Goal: Task Accomplishment & Management: Use online tool/utility

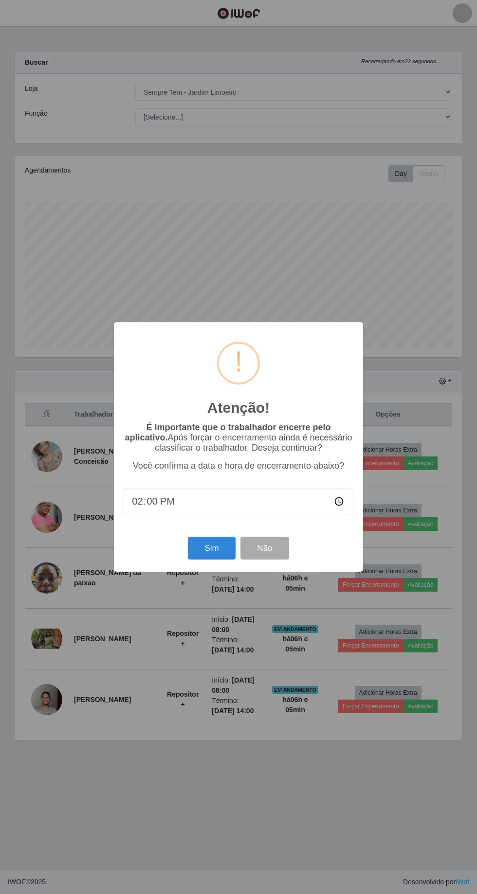
select select "508"
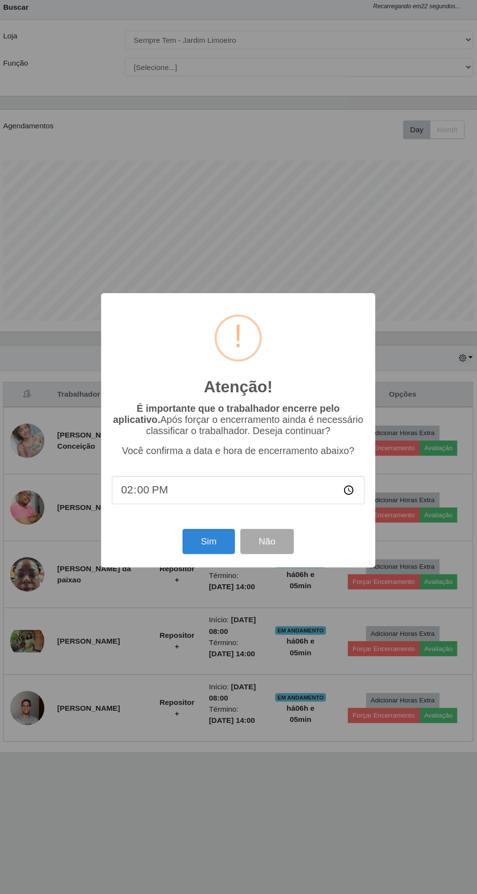
scroll to position [201, 446]
click at [211, 548] on button "Sim" at bounding box center [211, 548] width 47 height 23
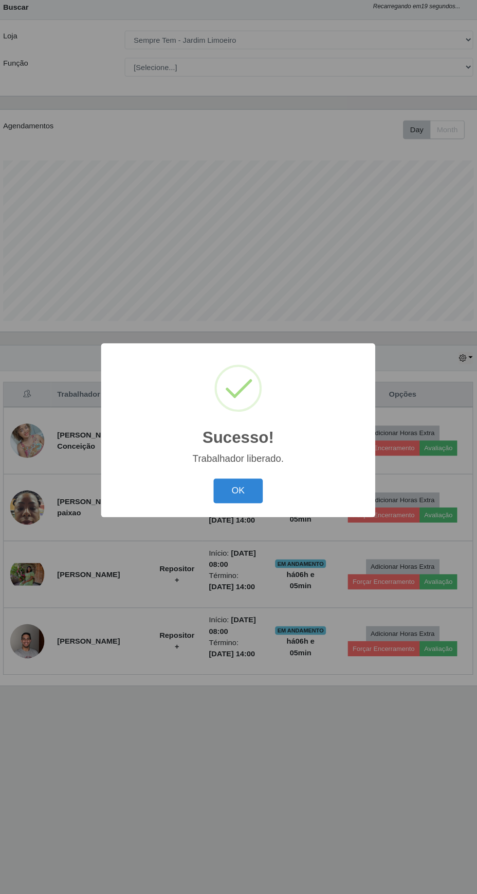
click at [230, 501] on button "OK" at bounding box center [238, 502] width 45 height 23
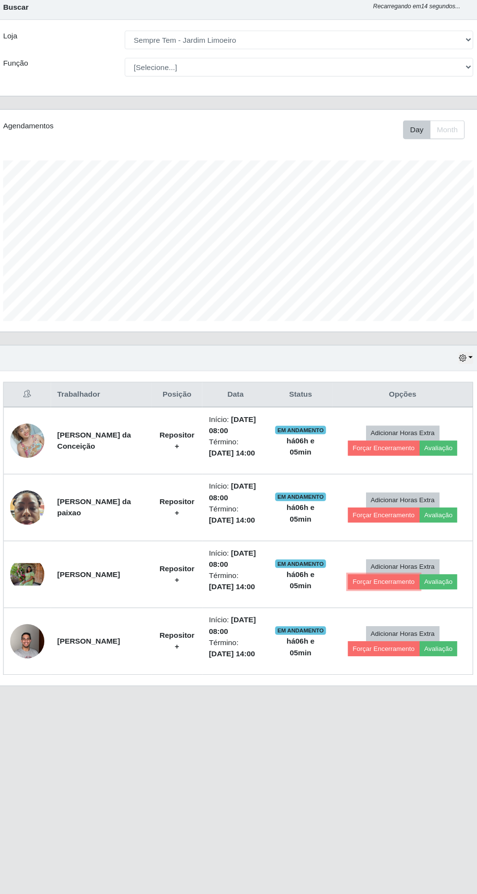
click at [357, 578] on button "Forçar Encerramento" at bounding box center [370, 585] width 65 height 14
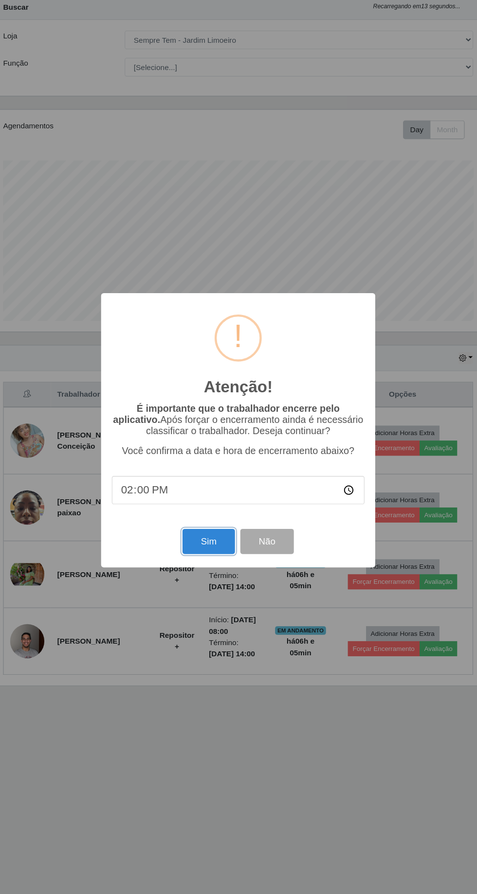
click at [207, 546] on button "Sim" at bounding box center [211, 548] width 47 height 23
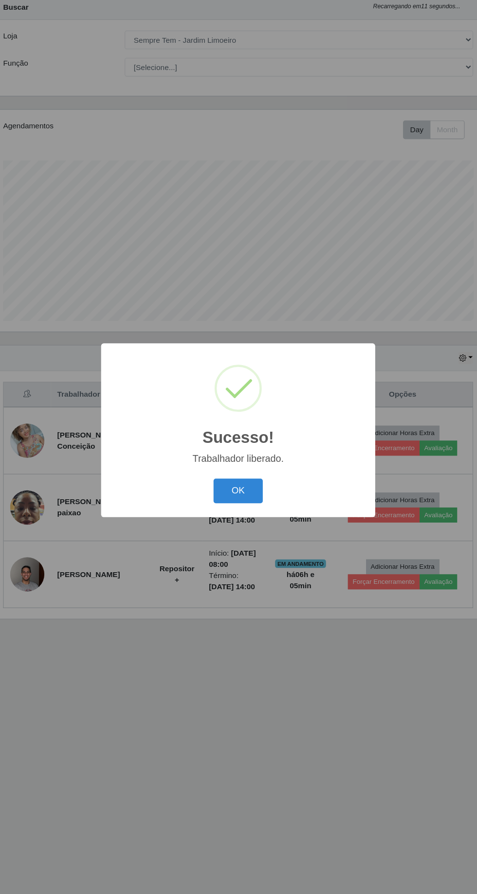
click at [233, 510] on button "OK" at bounding box center [238, 502] width 45 height 23
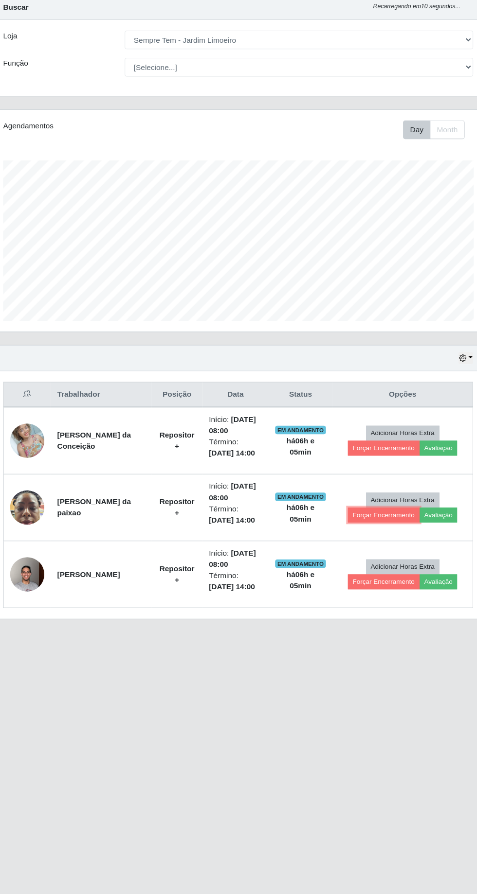
click at [356, 518] on button "Forçar Encerramento" at bounding box center [370, 524] width 65 height 14
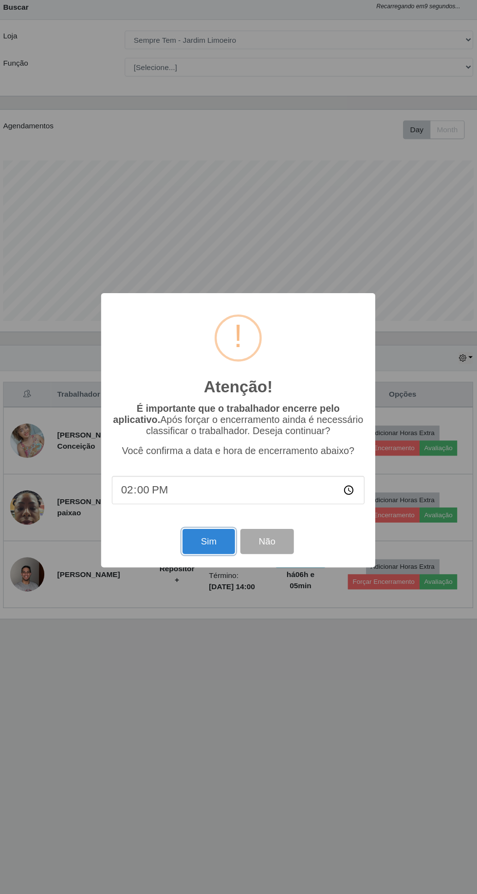
click at [217, 549] on button "Sim" at bounding box center [211, 548] width 47 height 23
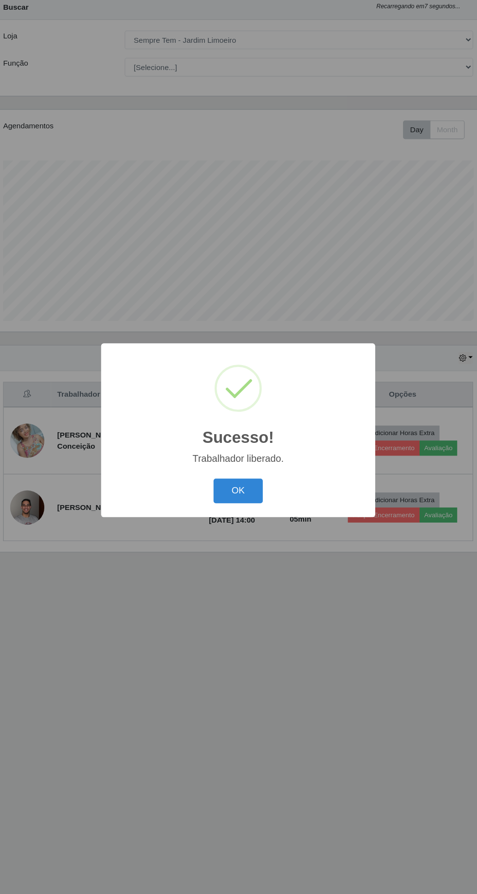
click at [233, 512] on button "OK" at bounding box center [238, 502] width 45 height 23
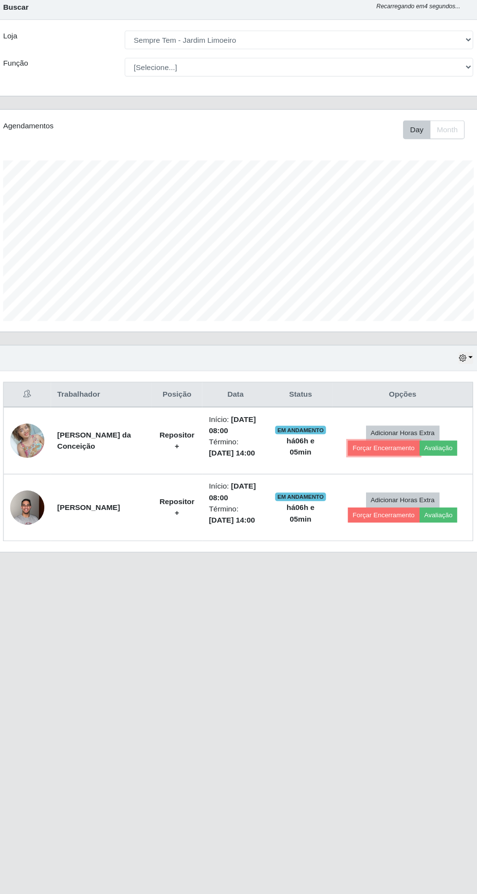
click at [352, 458] on button "Forçar Encerramento" at bounding box center [370, 464] width 65 height 14
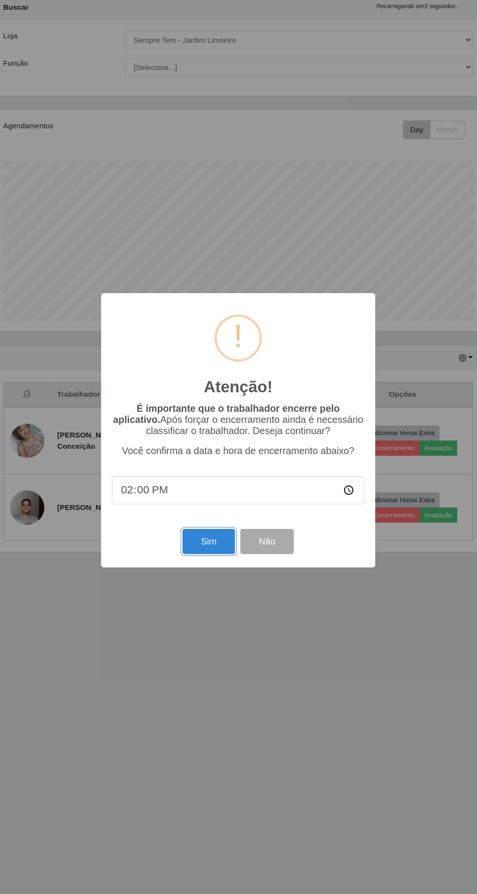
click at [200, 551] on button "Sim" at bounding box center [211, 548] width 47 height 23
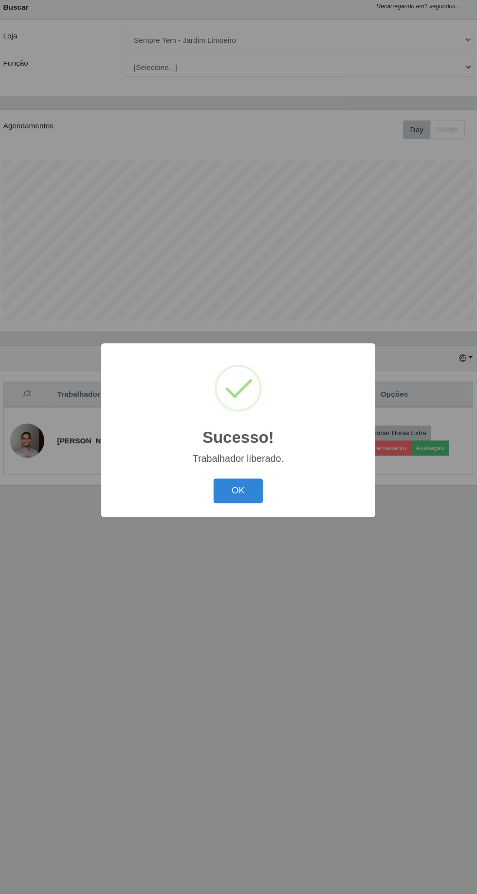
click at [247, 513] on button "OK" at bounding box center [238, 502] width 45 height 23
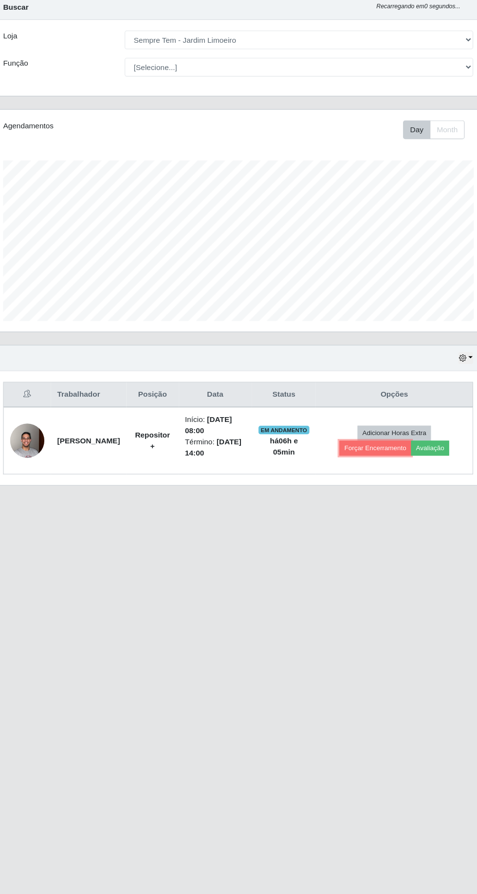
click at [364, 457] on button "Forçar Encerramento" at bounding box center [362, 464] width 65 height 14
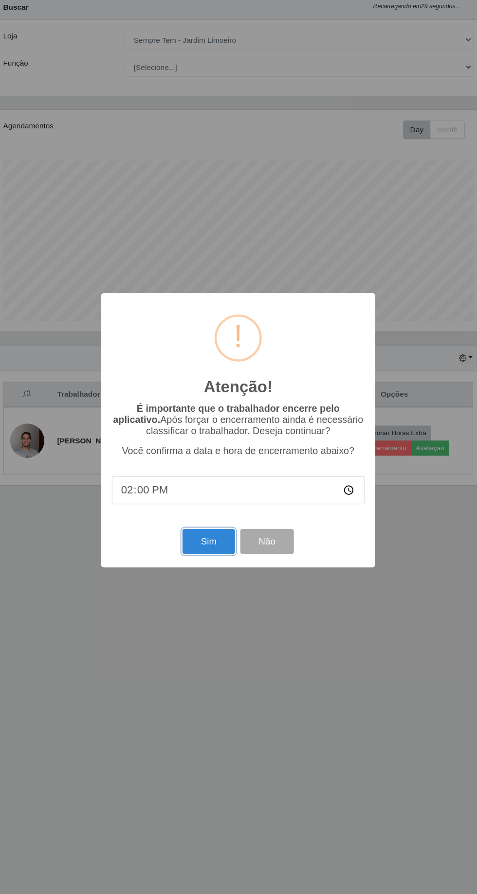
click at [220, 554] on button "Sim" at bounding box center [211, 548] width 47 height 23
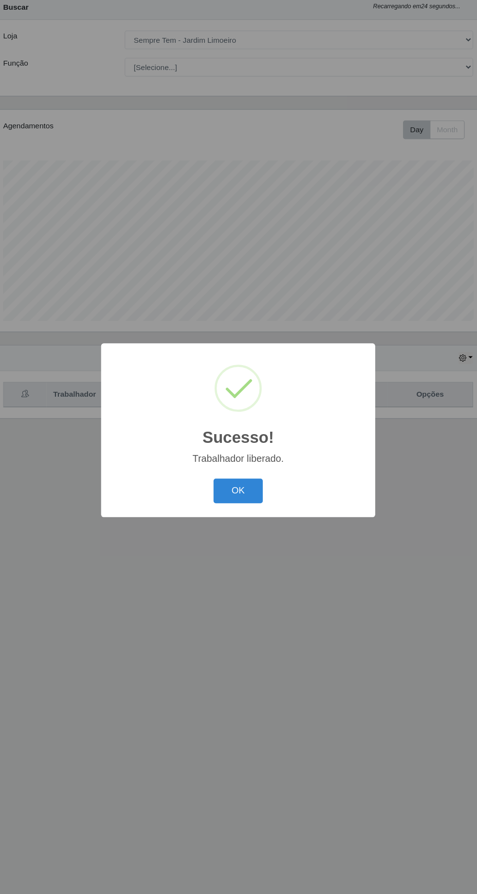
click at [253, 508] on button "OK" at bounding box center [238, 502] width 45 height 23
